Goal: Transaction & Acquisition: Purchase product/service

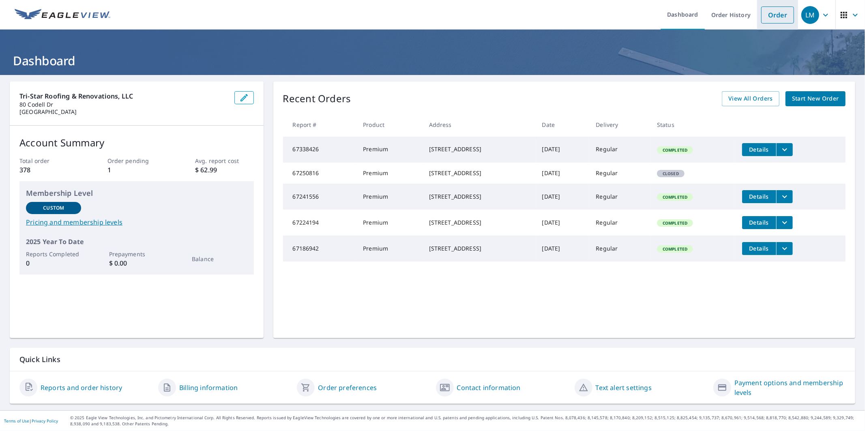
click at [766, 17] on link "Order" at bounding box center [777, 14] width 33 height 17
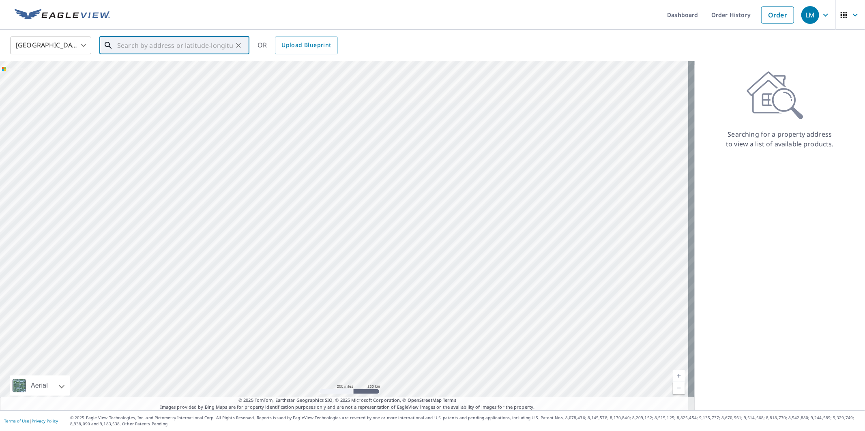
click at [155, 46] on input "text" at bounding box center [175, 45] width 116 height 23
paste input "[STREET_ADDRESS]"
click at [158, 71] on span "[STREET_ADDRESS]" at bounding box center [179, 69] width 127 height 10
type input "[STREET_ADDRESS]"
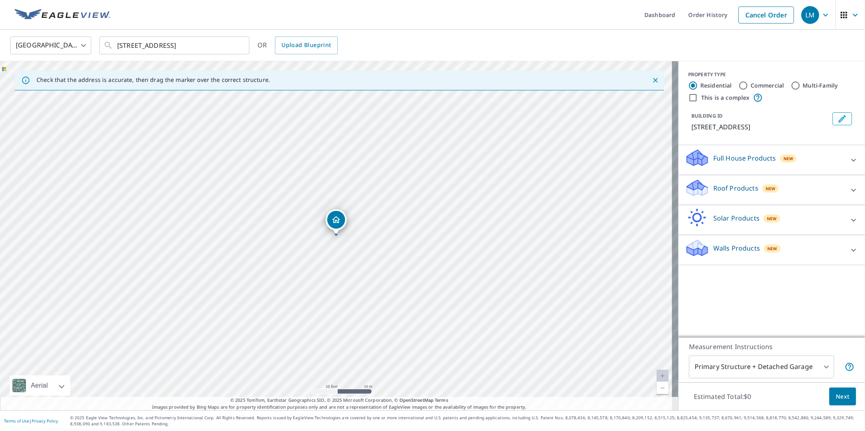
click at [712, 163] on div "Full House Products New" at bounding box center [764, 159] width 159 height 23
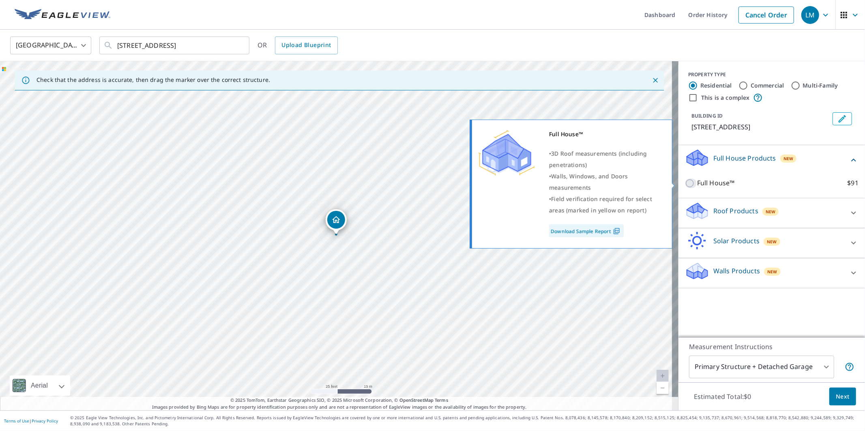
click at [685, 182] on input "Full House™ $91" at bounding box center [691, 183] width 12 height 10
checkbox input "true"
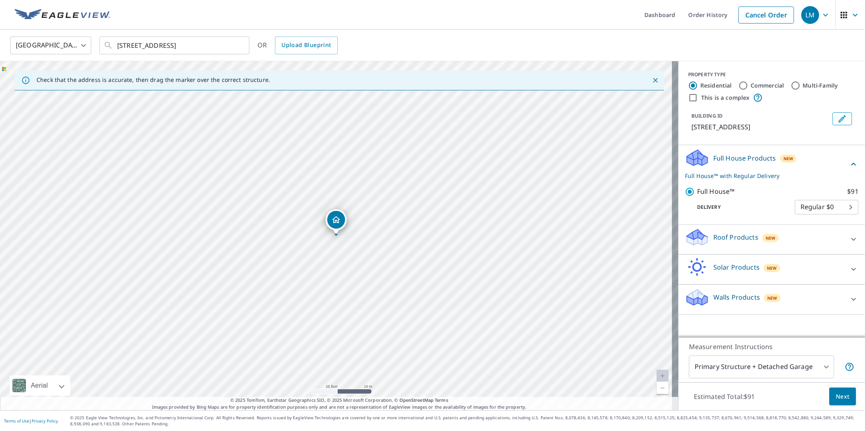
click at [768, 369] on body "LM LM Dashboard Order History Cancel Order LM [GEOGRAPHIC_DATA] [GEOGRAPHIC_DAT…" at bounding box center [432, 215] width 865 height 431
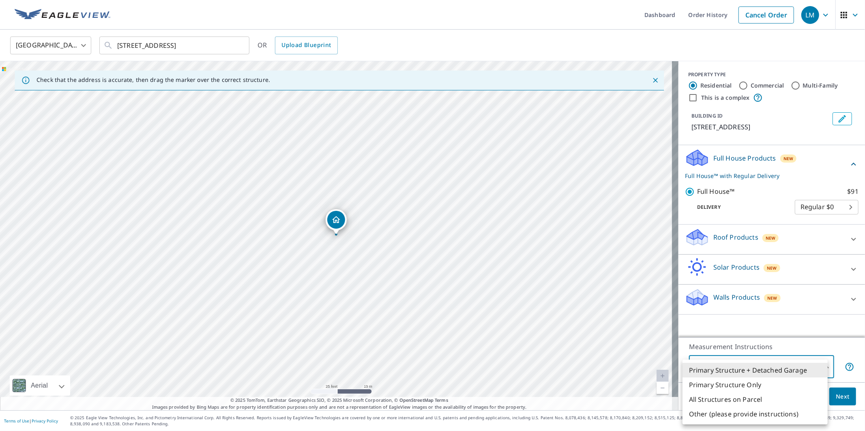
click at [768, 369] on li "Primary Structure + Detached Garage" at bounding box center [754, 370] width 145 height 15
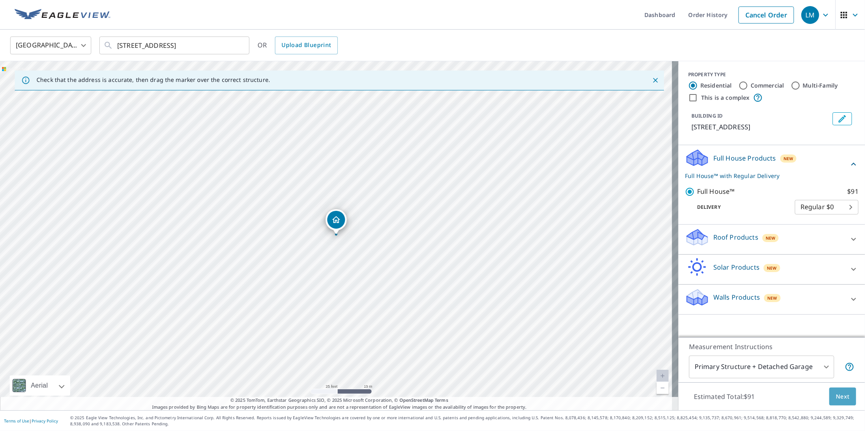
click at [836, 397] on span "Next" at bounding box center [843, 397] width 14 height 10
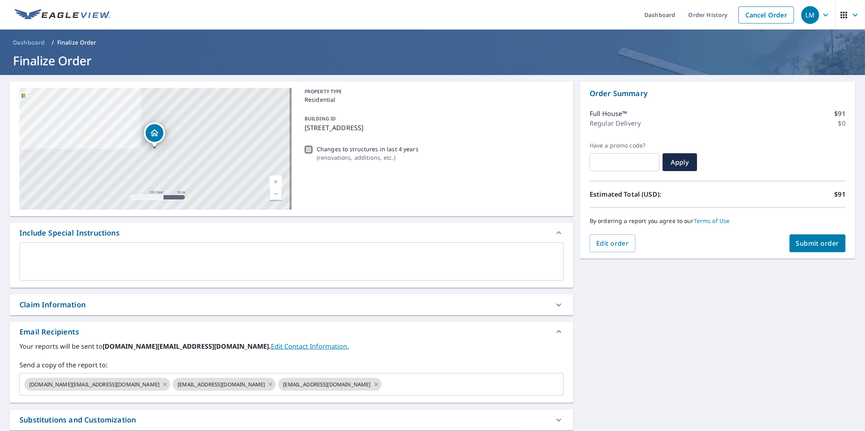
click at [307, 148] on input "Changes to structures in last 4 years ( renovations, additions, etc. )" at bounding box center [309, 150] width 10 height 10
checkbox input "true"
click at [63, 306] on div "Claim Information" at bounding box center [52, 304] width 66 height 11
checkbox input "true"
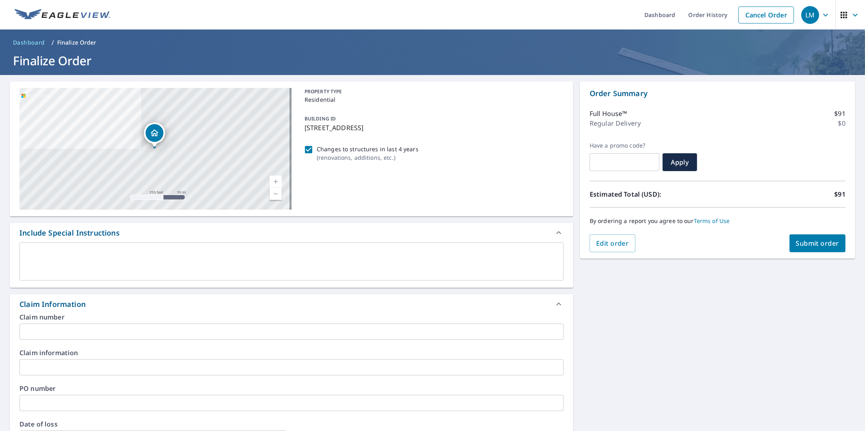
click at [39, 332] on input "text" at bounding box center [291, 332] width 544 height 16
paste input "A00007038458"
type input "A00007038458"
checkbox input "true"
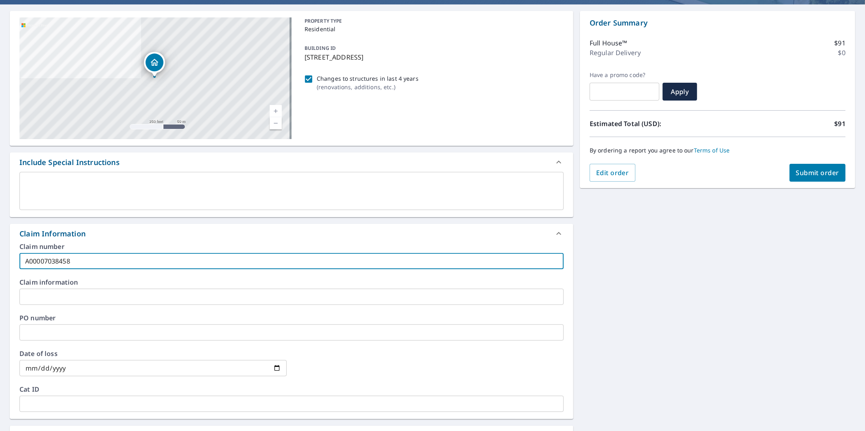
scroll to position [90, 0]
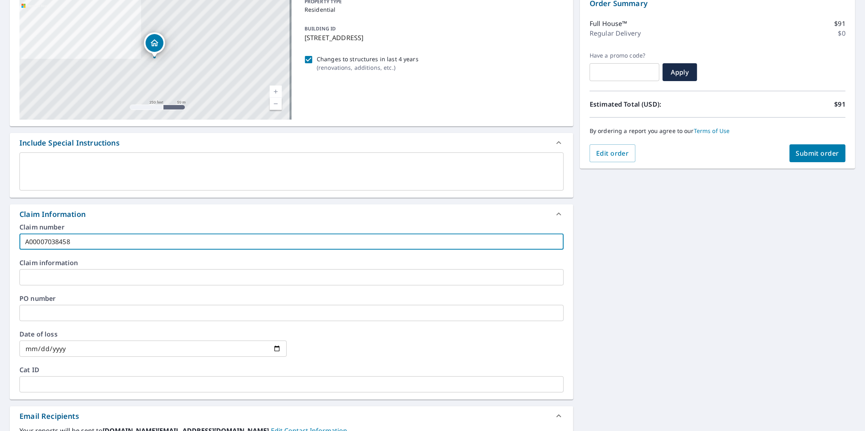
type input "A00007038458"
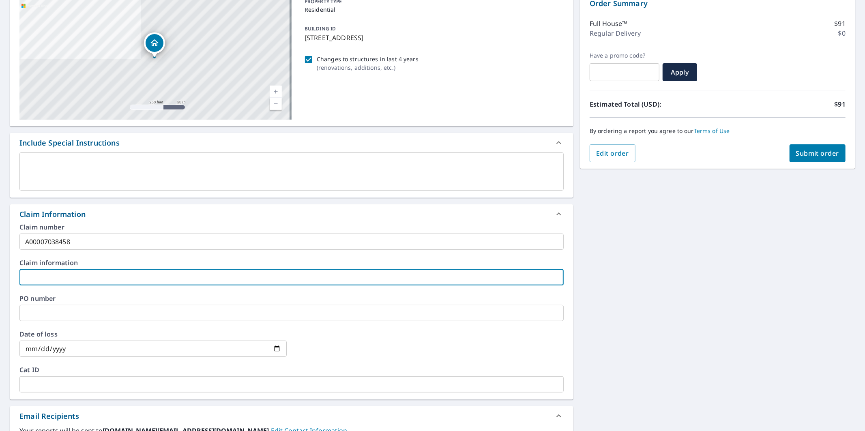
click at [69, 277] on input "text" at bounding box center [291, 277] width 544 height 16
paste input "Erie Insurance"
type input "Erie Insurance"
checkbox input "true"
type input "Erie Insurance"
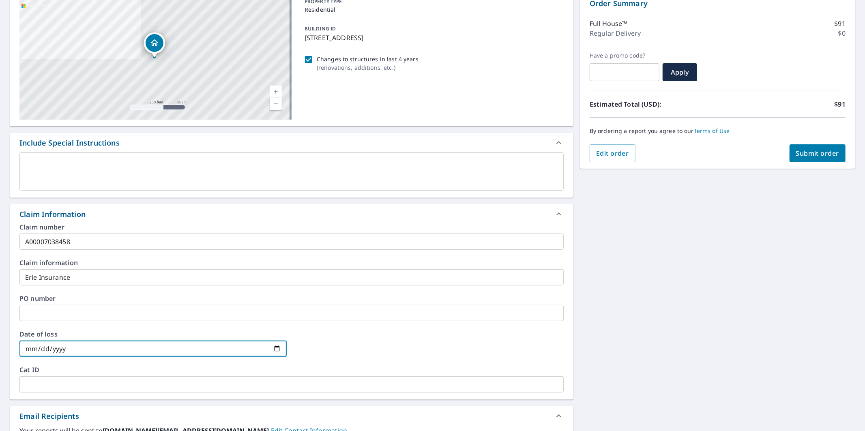
click at [58, 350] on input "date" at bounding box center [152, 349] width 267 height 16
click at [212, 347] on input "date" at bounding box center [152, 349] width 267 height 16
click at [272, 347] on input "date" at bounding box center [152, 349] width 267 height 16
type input "[DATE]"
checkbox input "true"
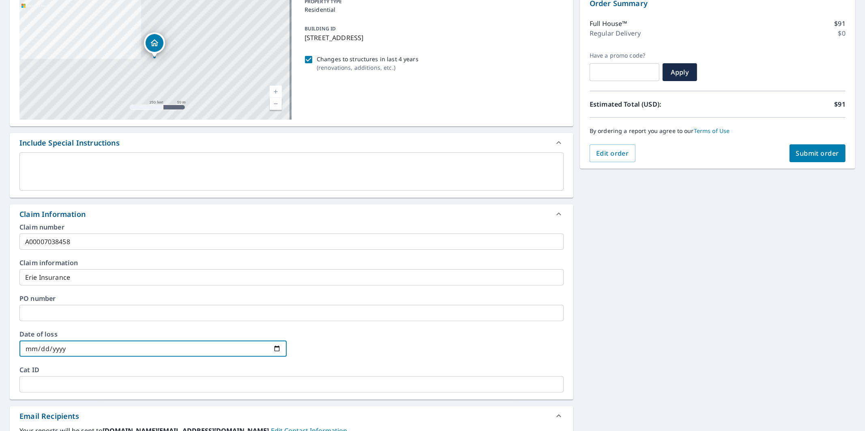
type input "[DATE]"
checkbox input "true"
click at [275, 348] on input "[DATE]" at bounding box center [152, 349] width 267 height 16
type input "[DATE]"
click at [341, 346] on div at bounding box center [429, 349] width 267 height 36
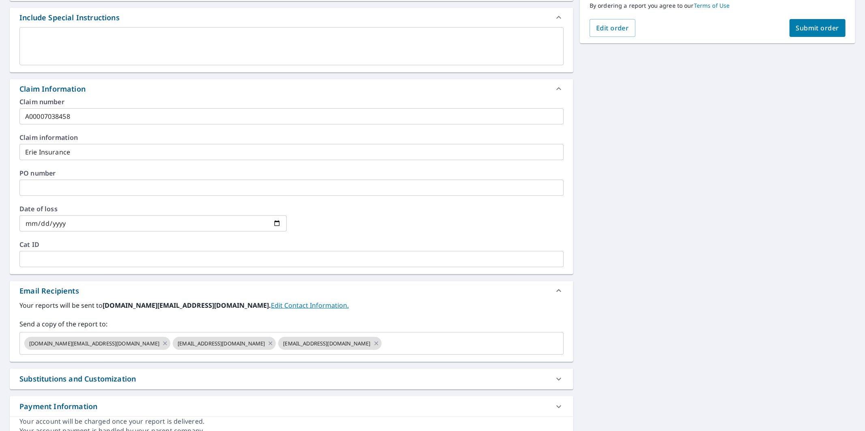
scroll to position [225, 0]
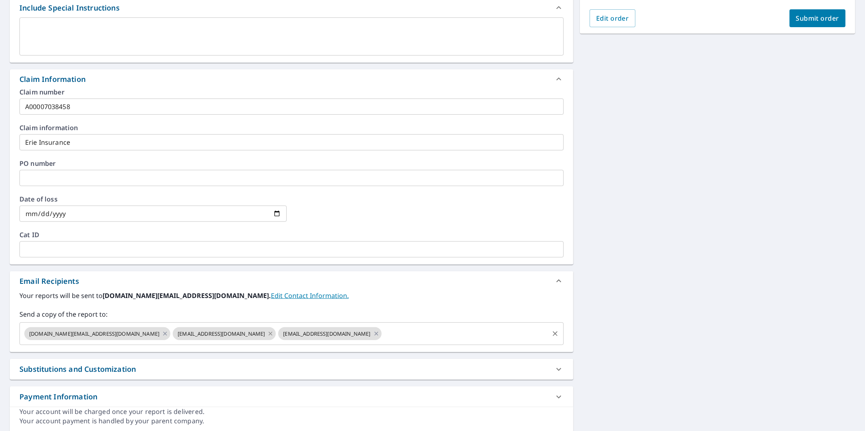
click at [267, 335] on icon at bounding box center [270, 333] width 6 height 9
click at [267, 332] on icon at bounding box center [270, 333] width 6 height 9
checkbox input "true"
click at [214, 335] on input "text" at bounding box center [360, 333] width 376 height 15
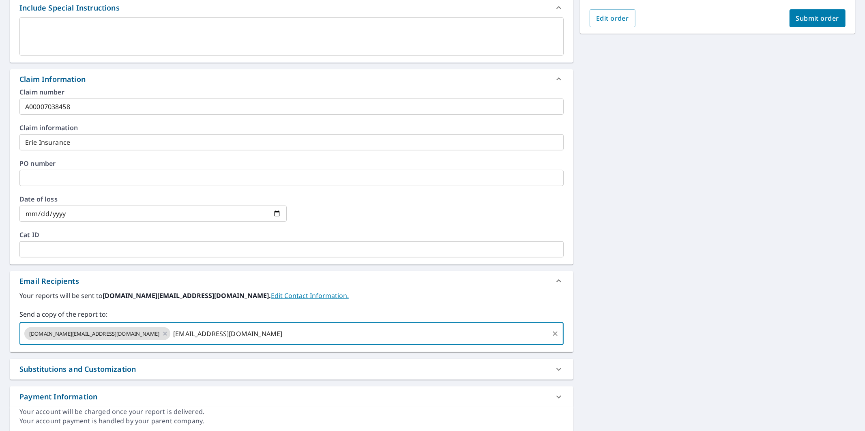
click at [234, 343] on div "[DOMAIN_NAME][EMAIL_ADDRESS][DOMAIN_NAME] [DOMAIN_NAME][EMAIL_ADDRESS][DOMAIN_N…" at bounding box center [291, 333] width 544 height 23
type input "[EMAIL_ADDRESS][DOMAIN_NAME],"
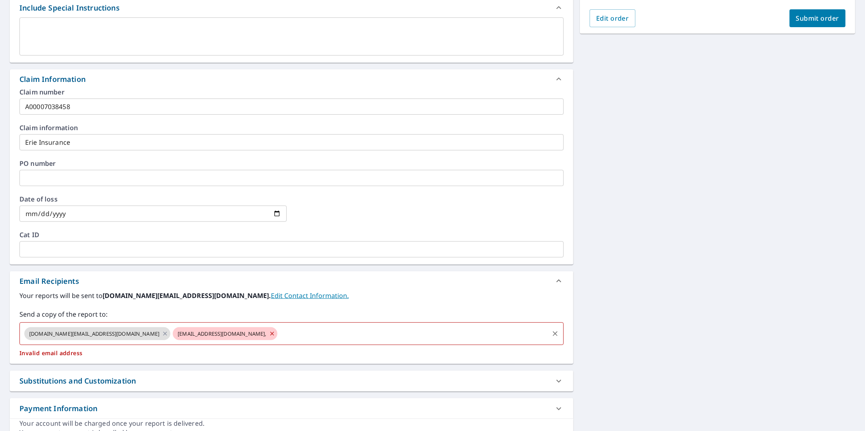
click at [184, 332] on span "[EMAIL_ADDRESS][DOMAIN_NAME]," at bounding box center [222, 334] width 98 height 8
click at [270, 333] on icon at bounding box center [272, 334] width 4 height 4
checkbox input "true"
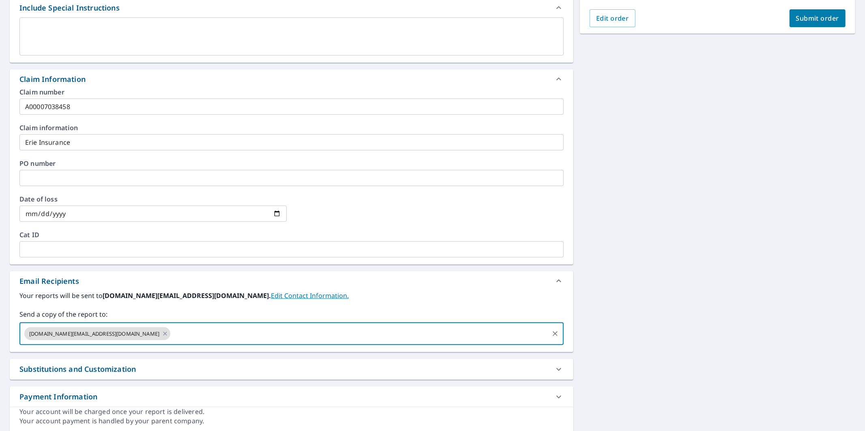
click at [193, 333] on input "text" at bounding box center [360, 333] width 376 height 15
type input "[EMAIL_ADDRESS][DOMAIN_NAME]"
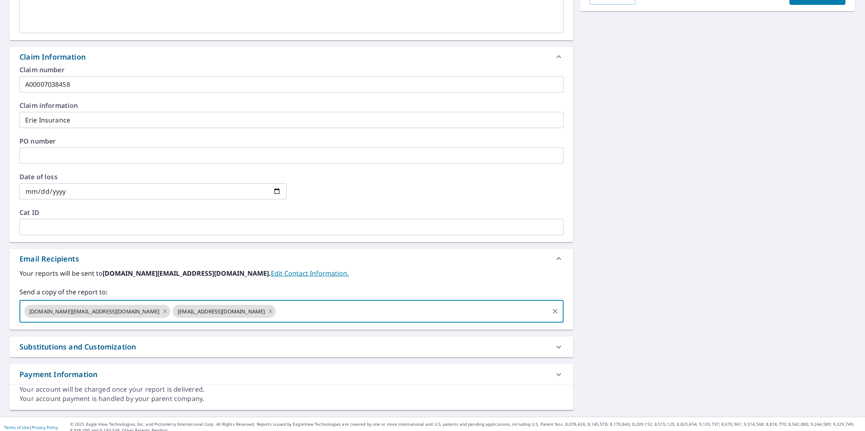
scroll to position [253, 0]
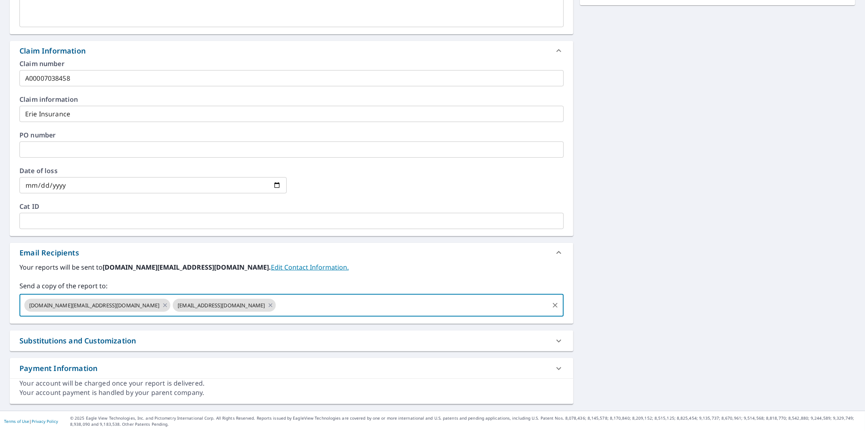
click at [82, 343] on div "Substitutions and Customization" at bounding box center [77, 340] width 116 height 11
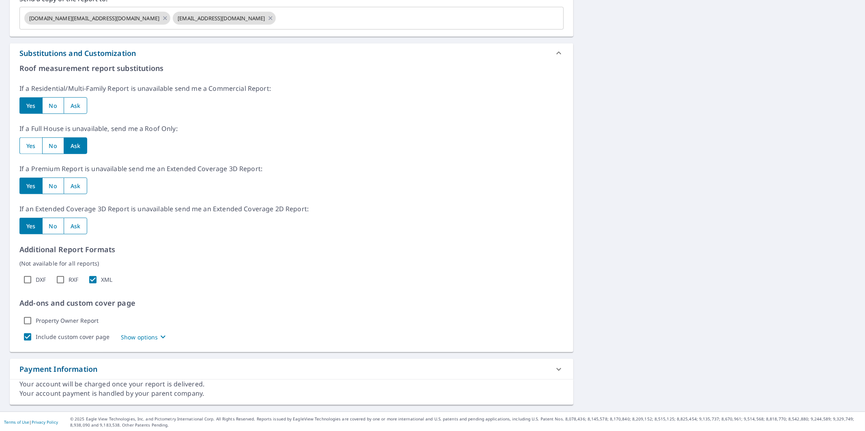
scroll to position [542, 0]
click at [158, 336] on icon "button" at bounding box center [163, 336] width 10 height 10
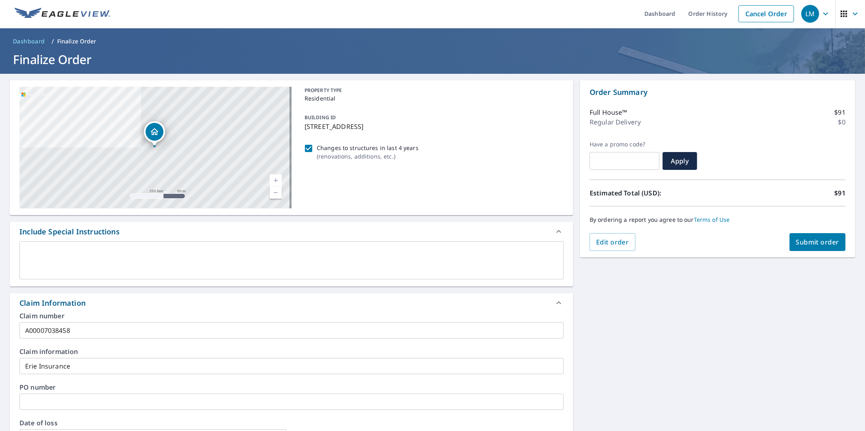
scroll to position [0, 0]
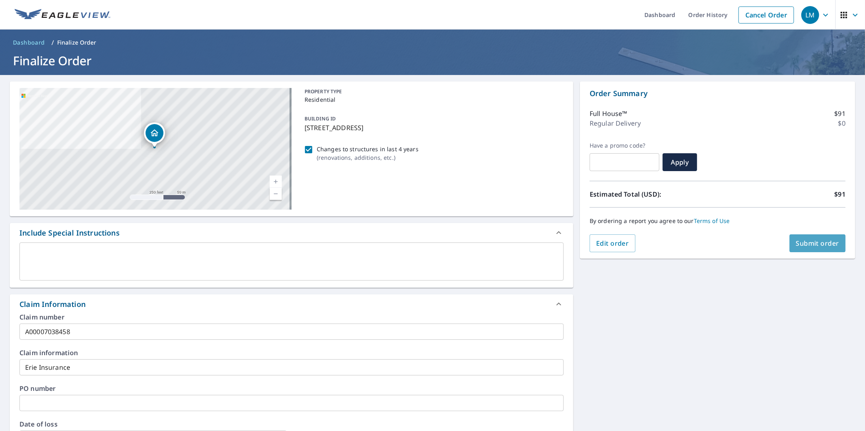
click at [804, 244] on span "Submit order" at bounding box center [817, 243] width 43 height 9
checkbox input "true"
